Goal: Task Accomplishment & Management: Manage account settings

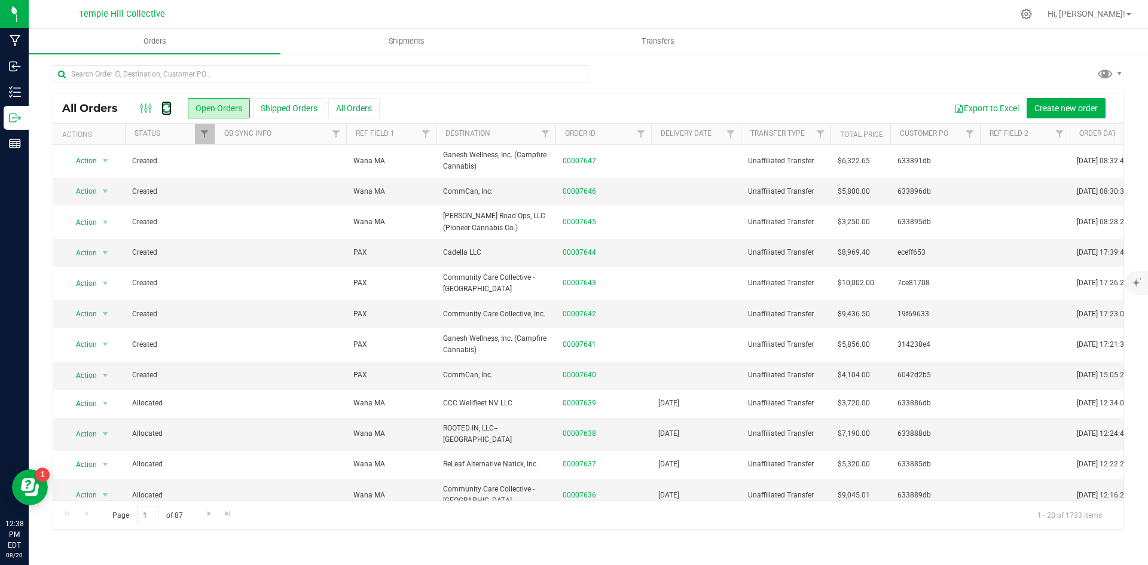
click at [165, 109] on icon at bounding box center [166, 108] width 10 height 12
click at [168, 109] on icon at bounding box center [166, 108] width 10 height 12
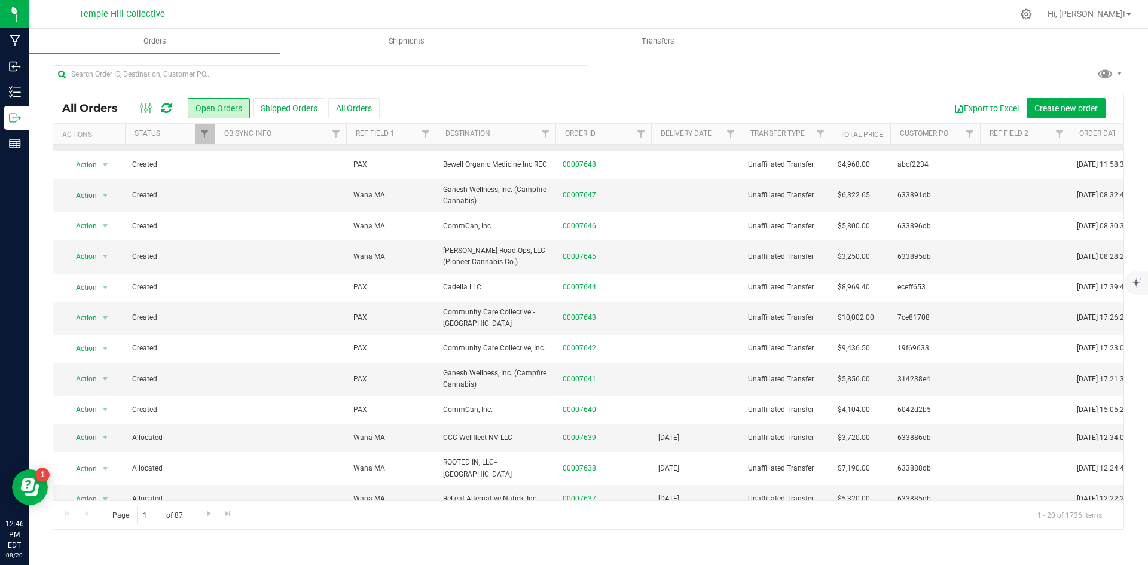
scroll to position [120, 0]
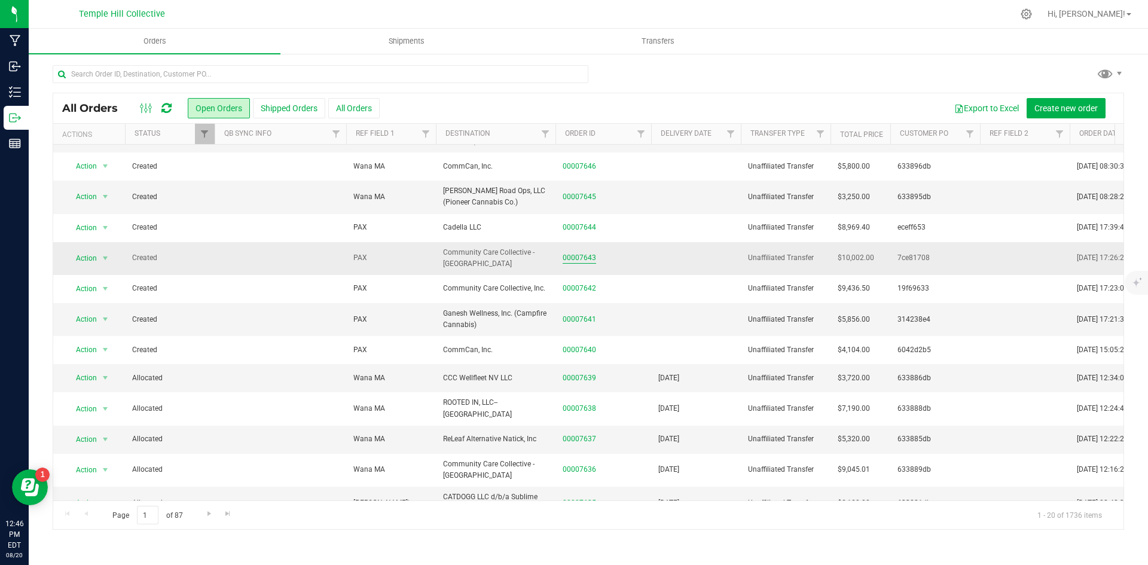
click at [577, 255] on link "00007643" at bounding box center [579, 257] width 33 height 11
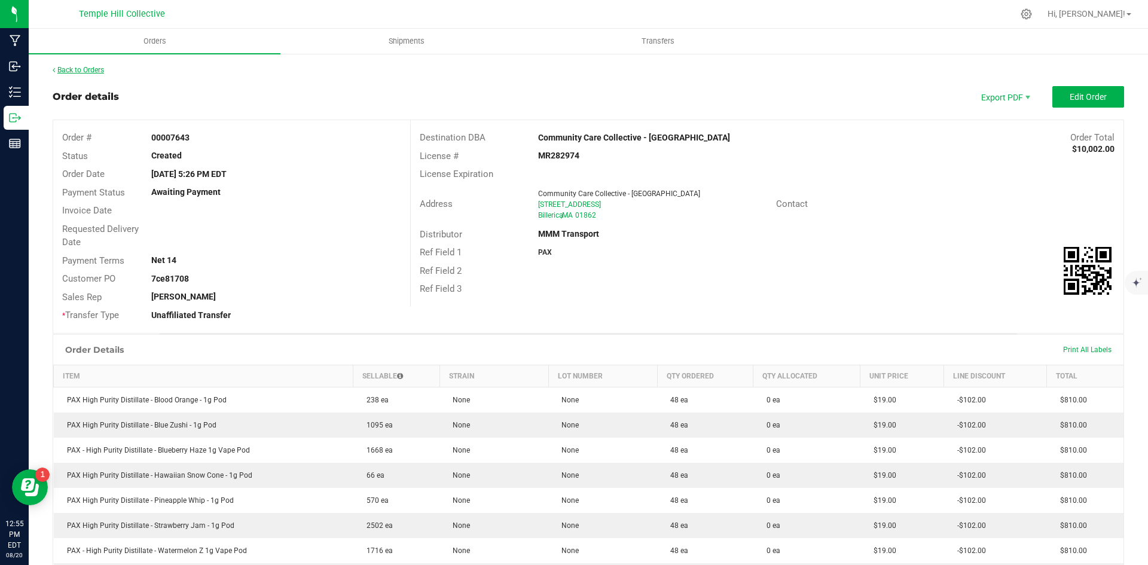
click at [80, 69] on link "Back to Orders" at bounding box center [78, 70] width 51 height 8
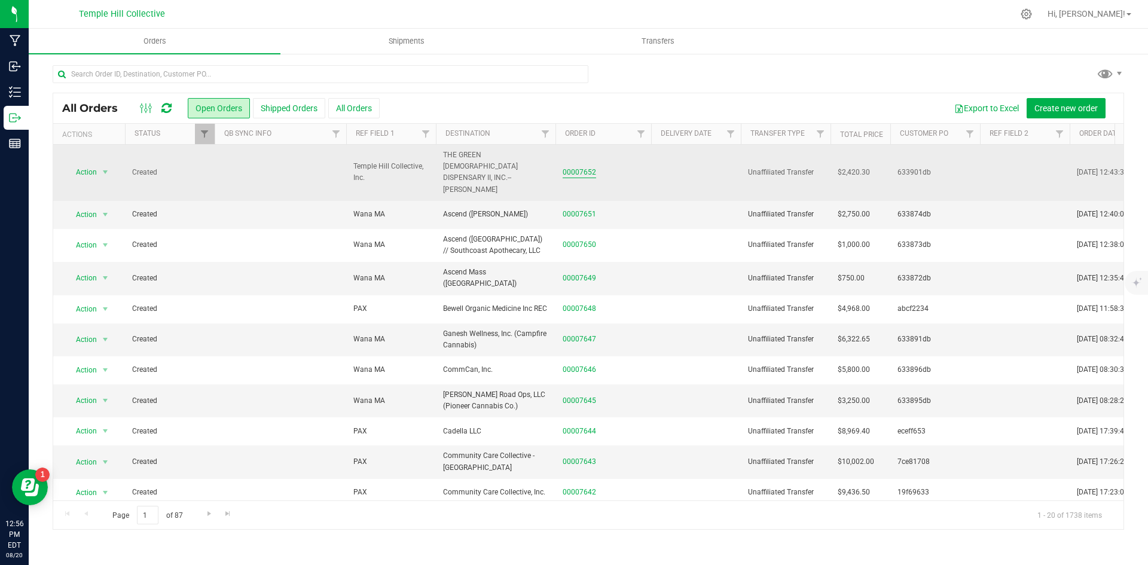
click at [577, 167] on link "00007652" at bounding box center [579, 172] width 33 height 11
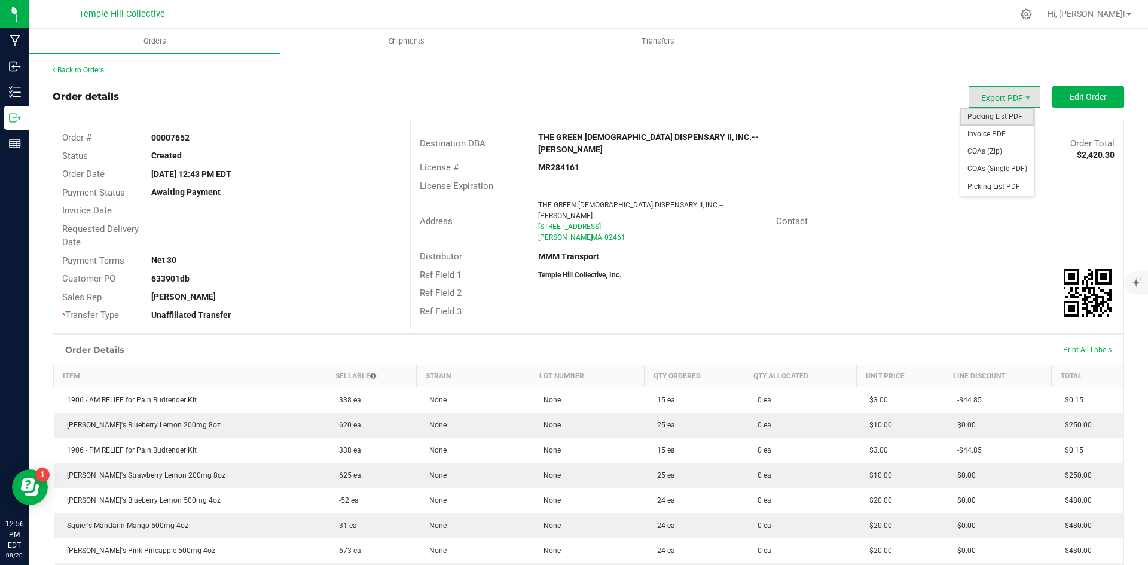
click at [991, 121] on span "Packing List PDF" at bounding box center [997, 116] width 74 height 17
click at [72, 69] on link "Back to Orders" at bounding box center [78, 70] width 51 height 8
